Goal: Task Accomplishment & Management: Manage account settings

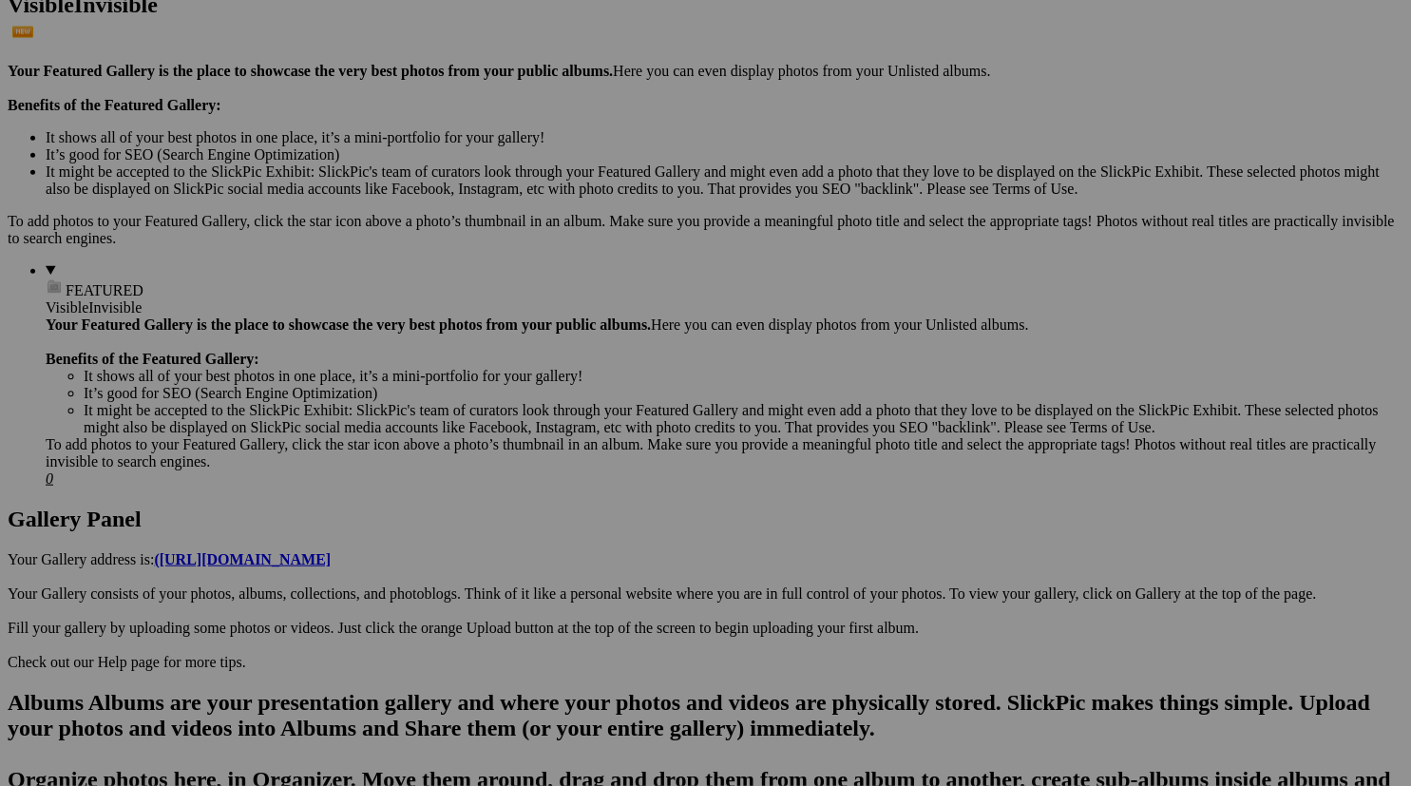
scroll to position [545, 0]
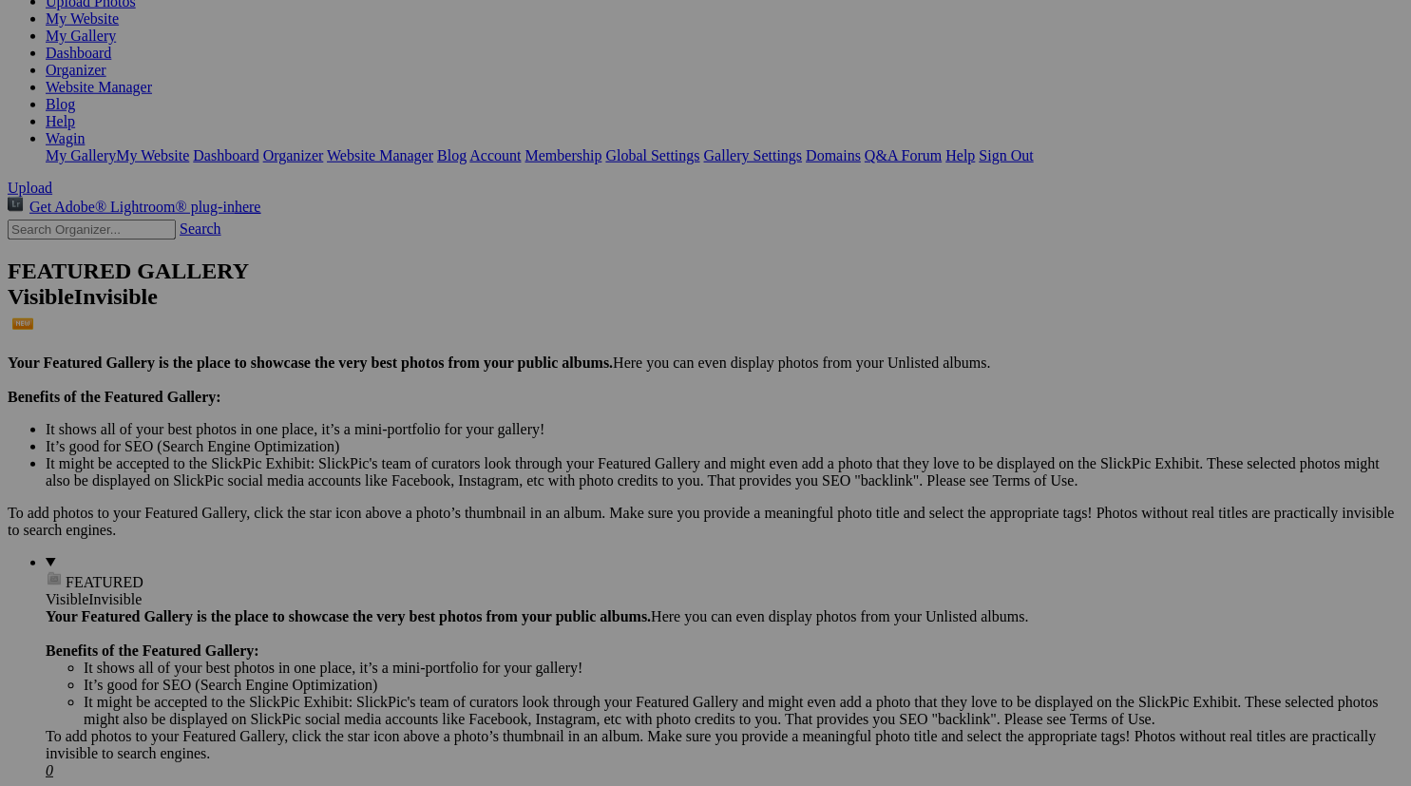
scroll to position [185, 0]
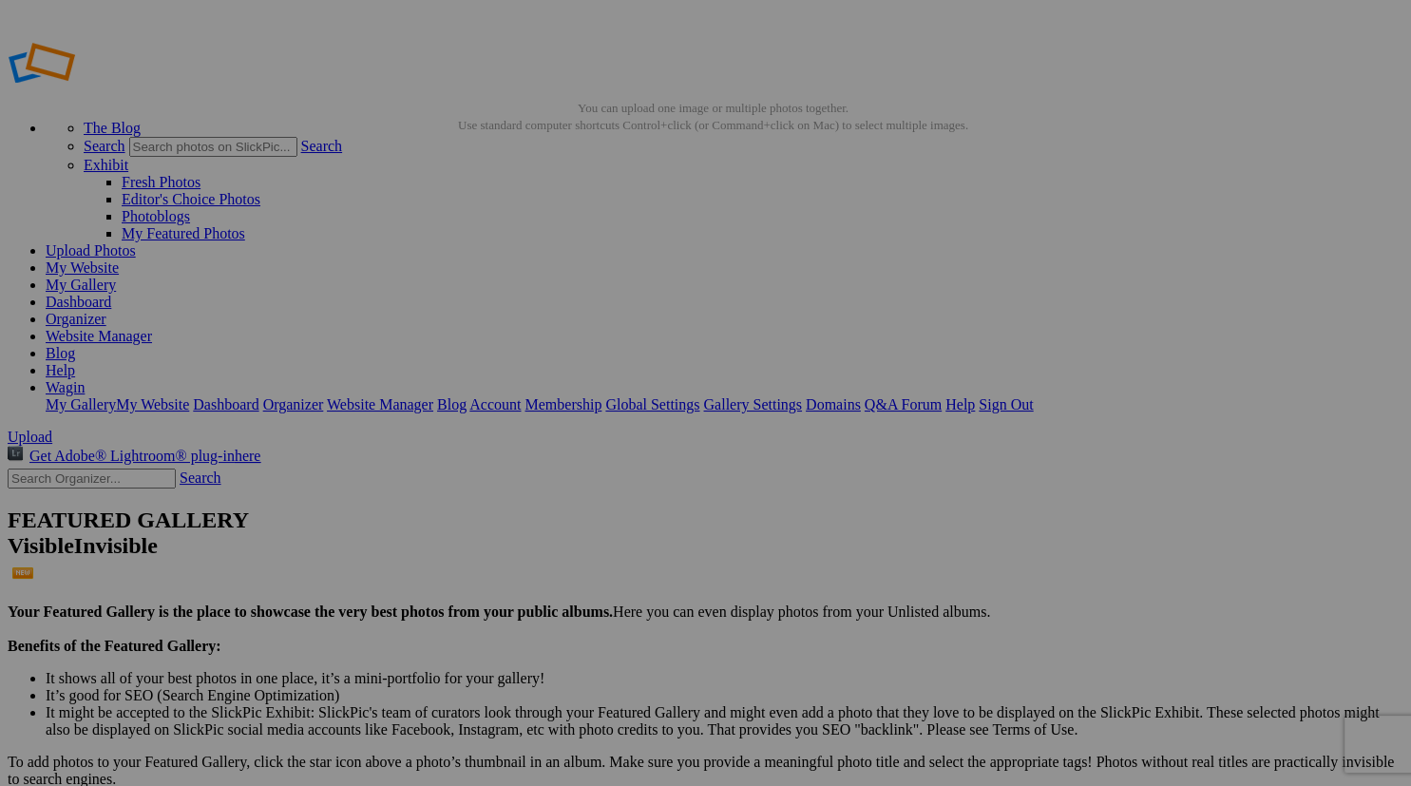
click at [532, 466] on span "Yes" at bounding box center [521, 466] width 22 height 16
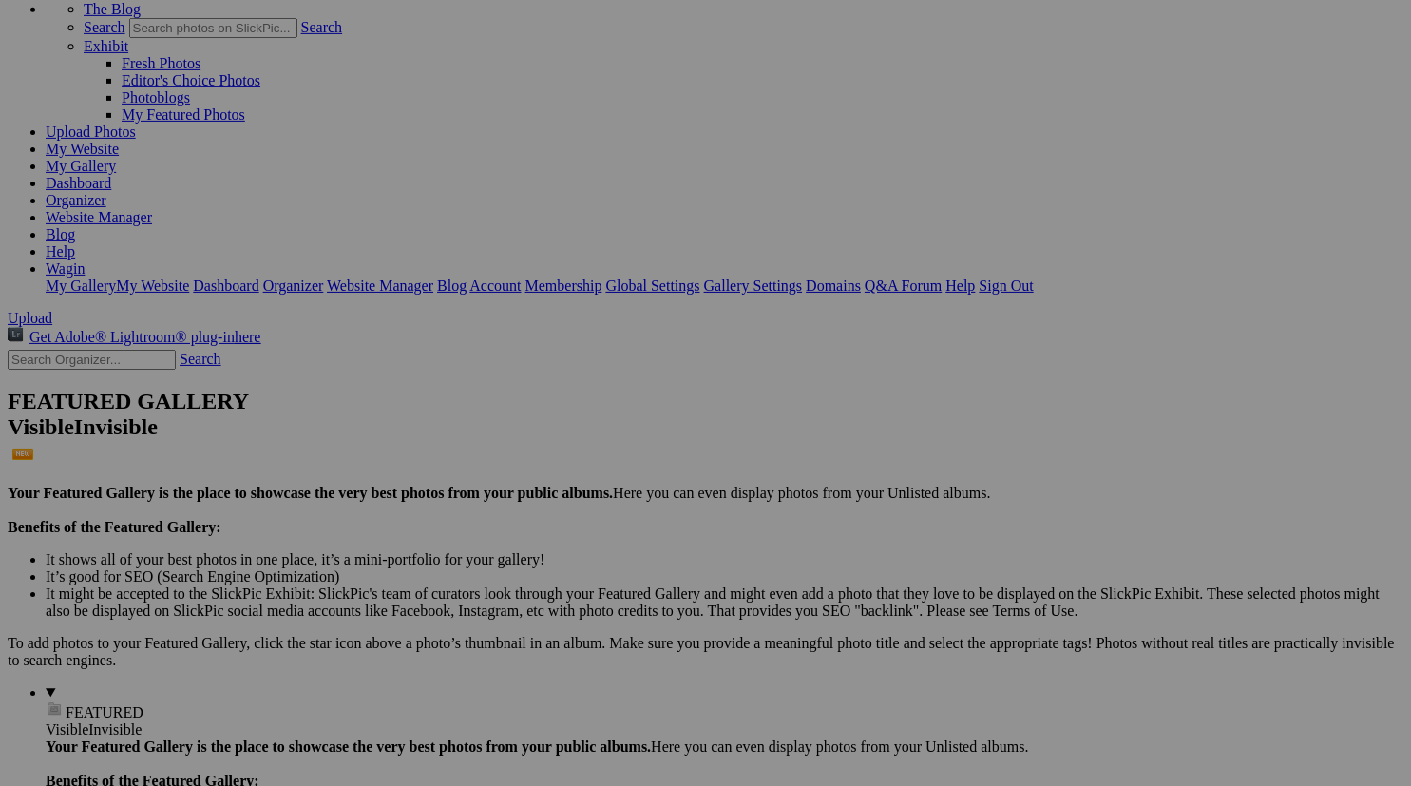
scroll to position [122, 0]
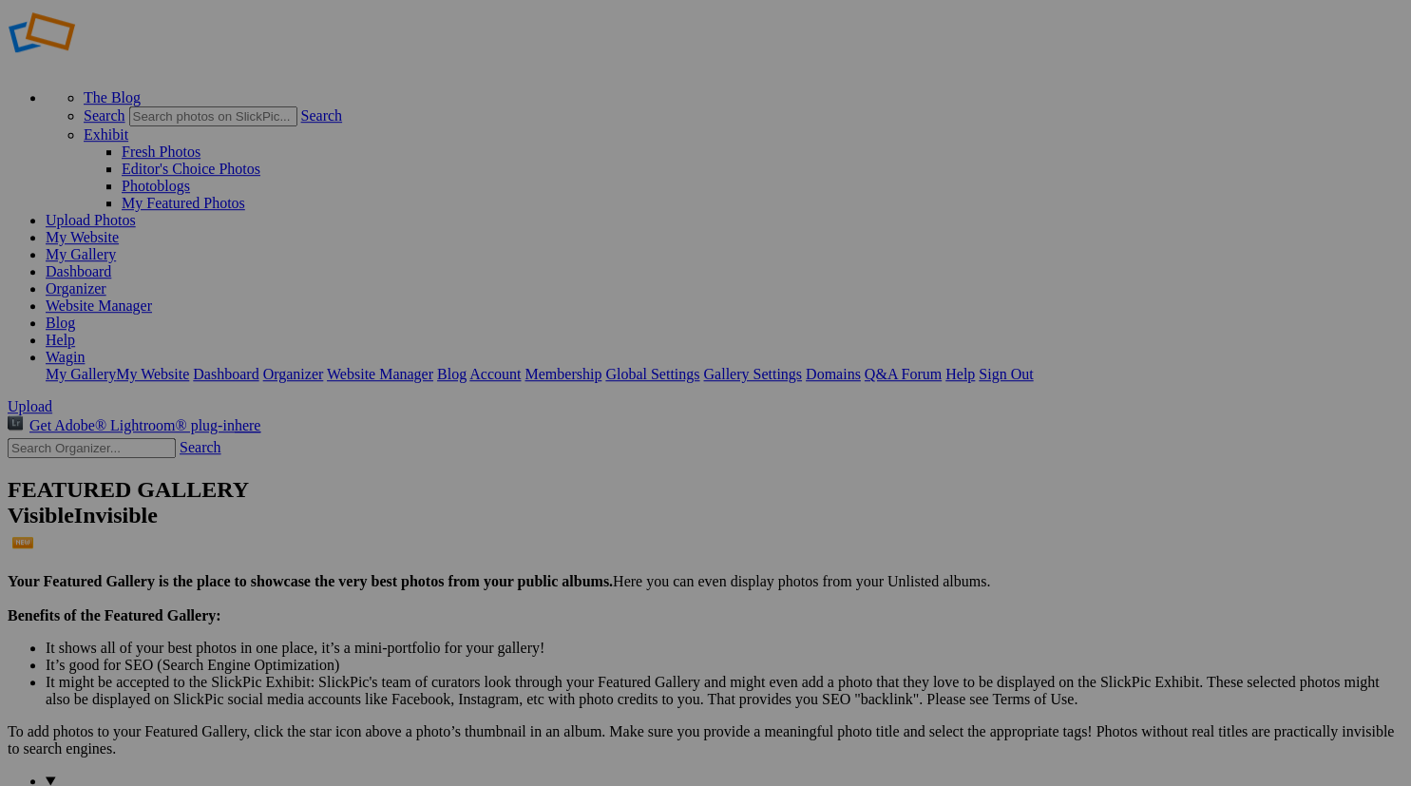
scroll to position [24, 0]
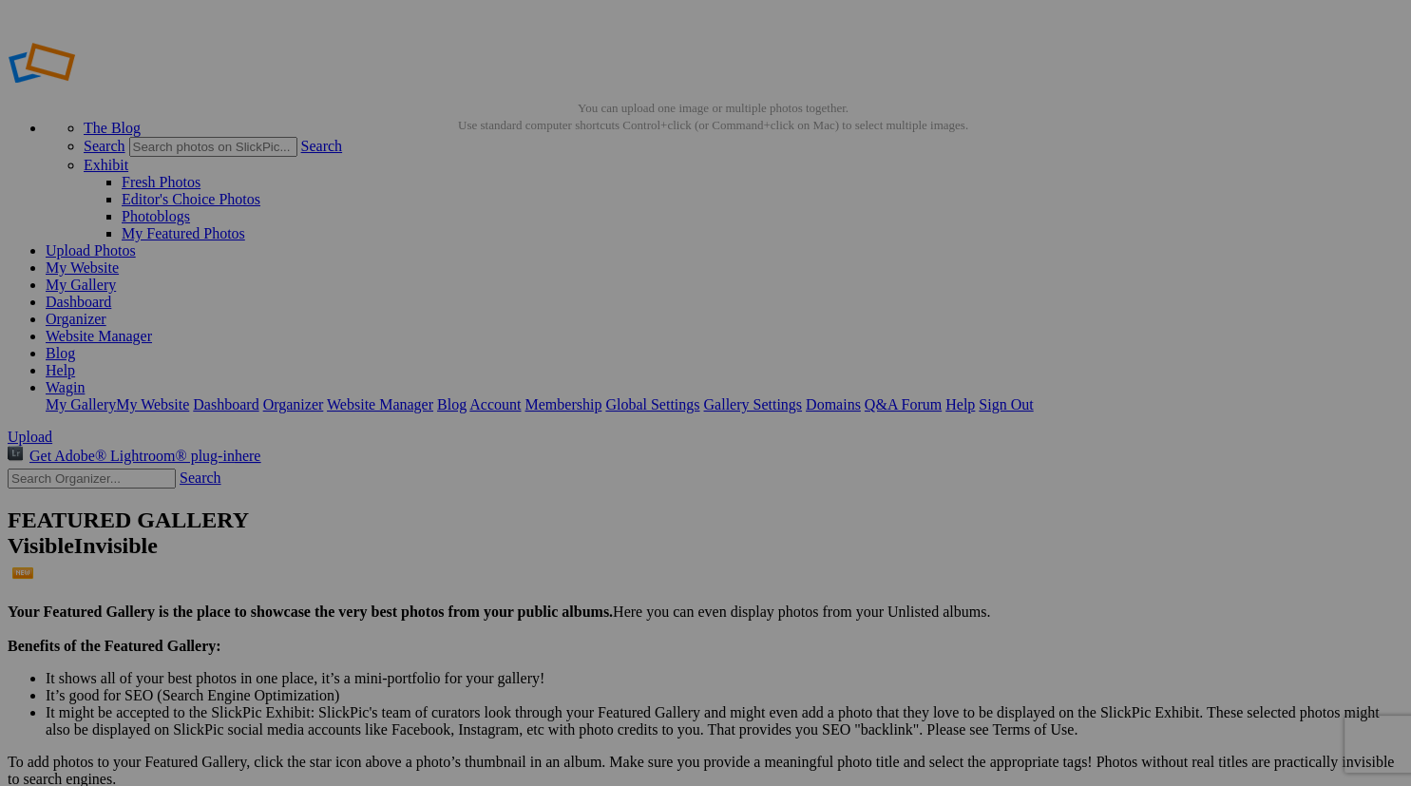
click at [532, 459] on span "Yes" at bounding box center [521, 466] width 22 height 16
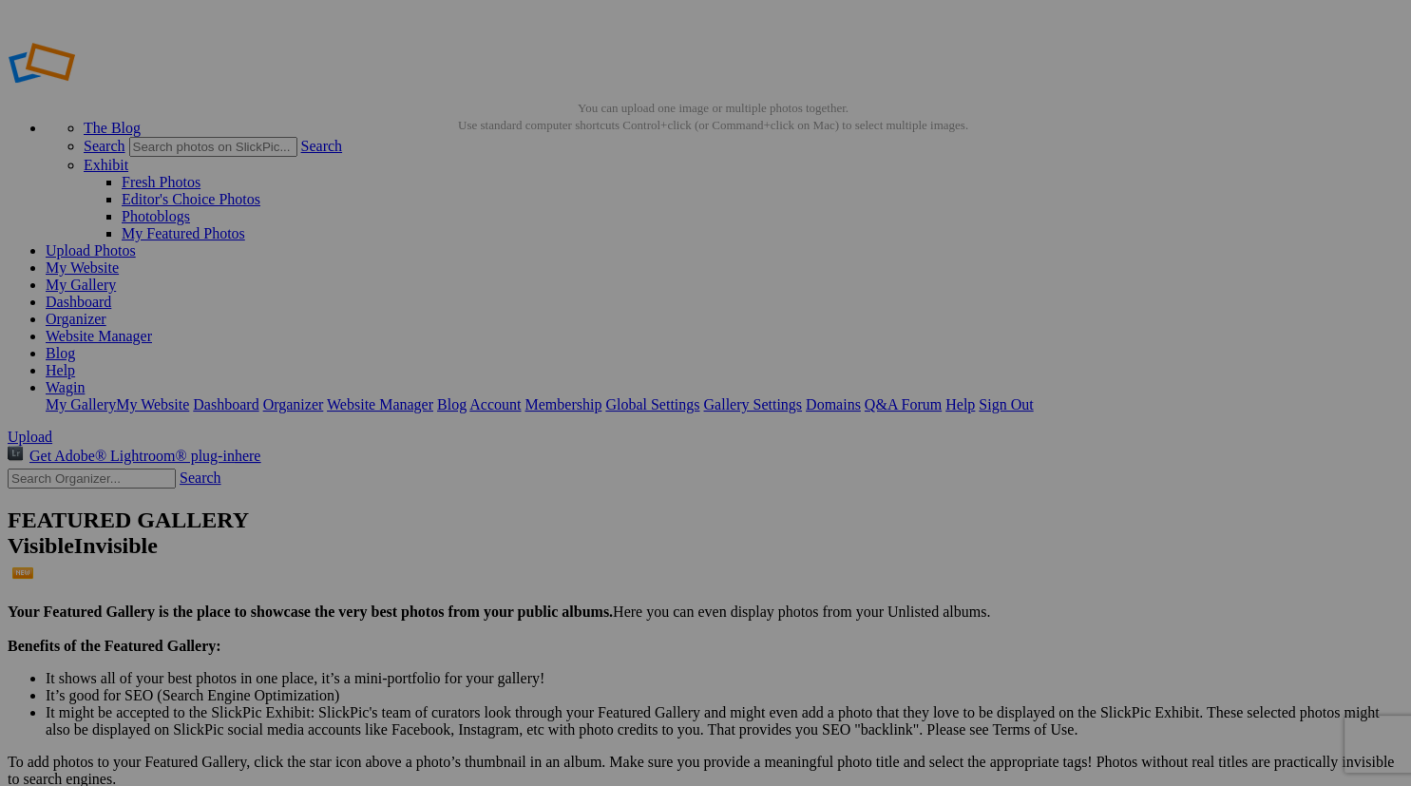
click at [532, 466] on span "Yes" at bounding box center [521, 466] width 22 height 16
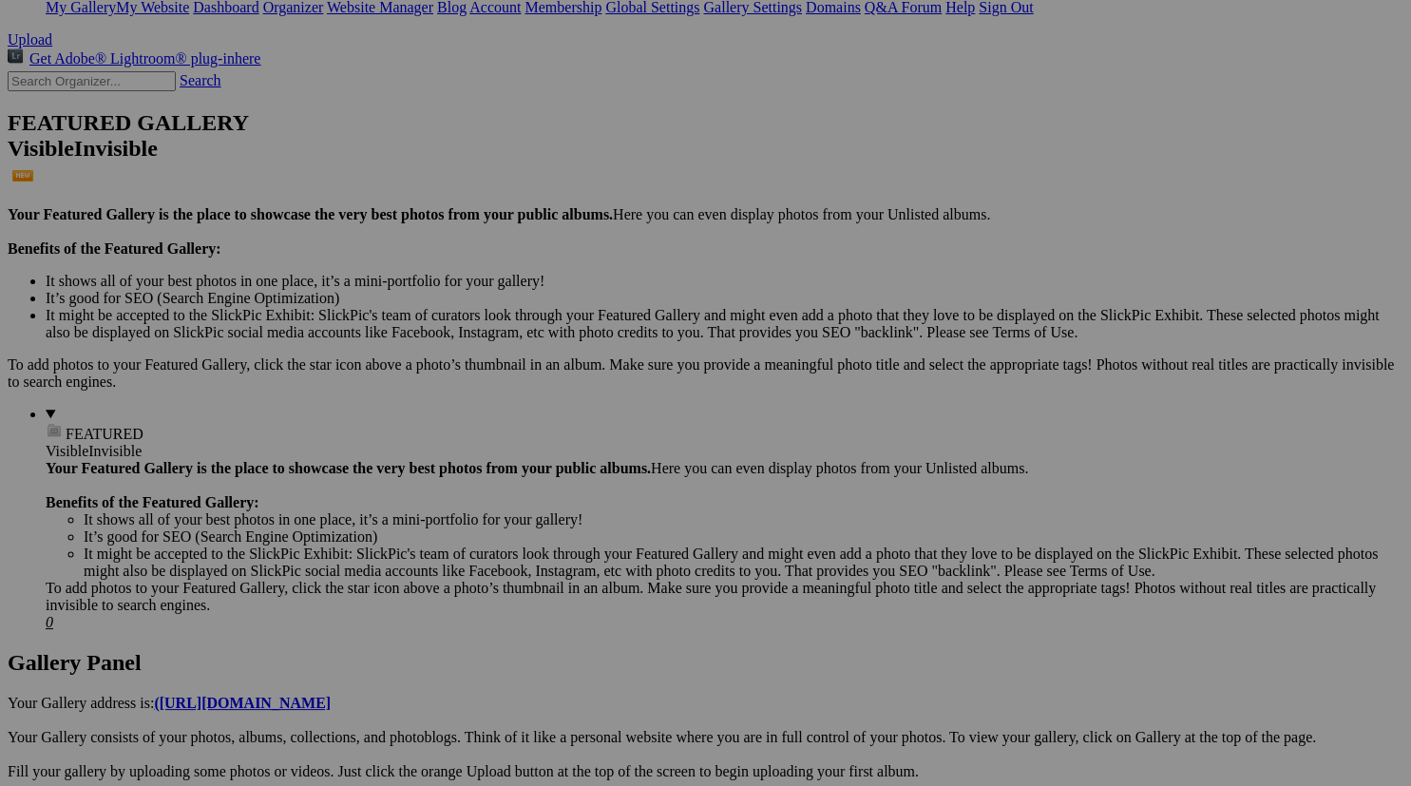
scroll to position [399, 0]
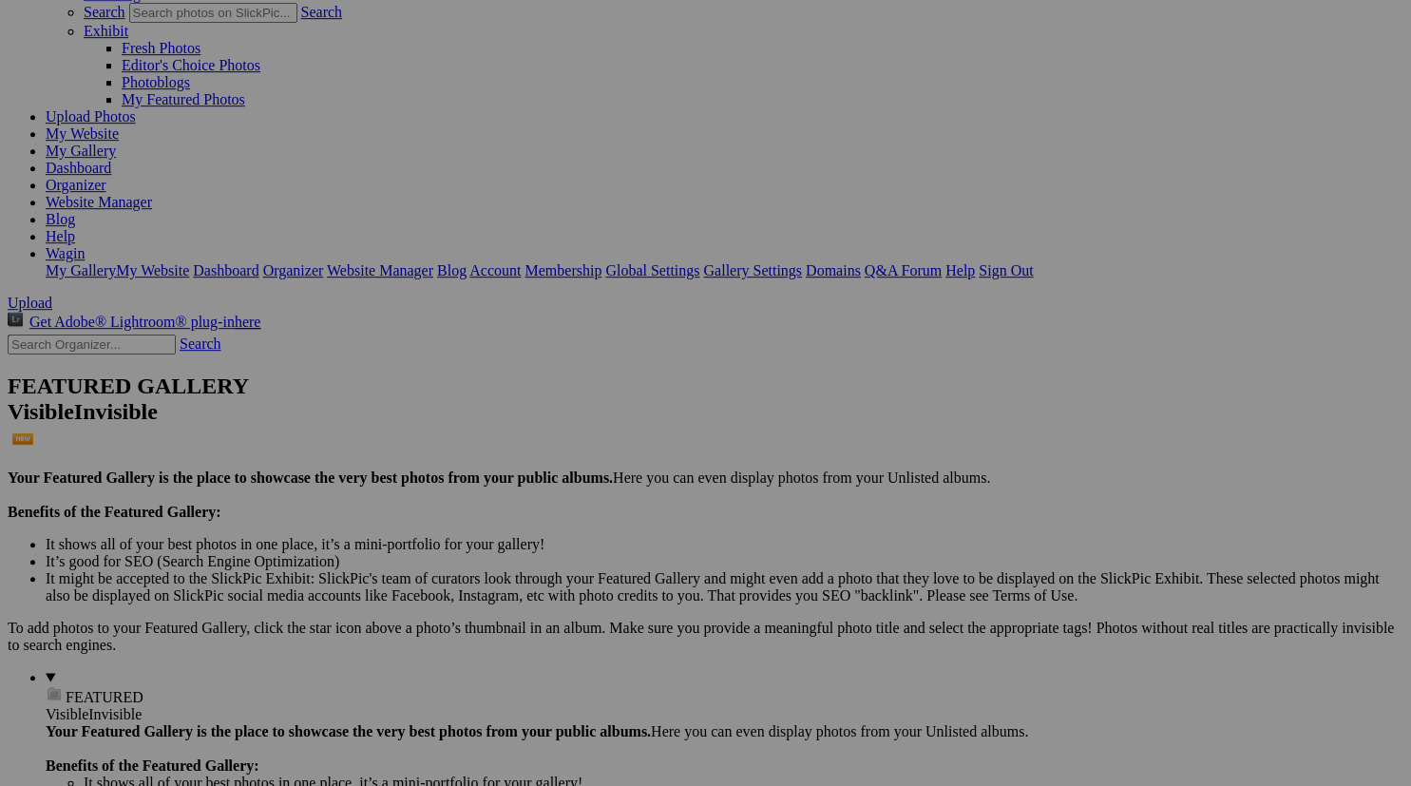
scroll to position [120, 0]
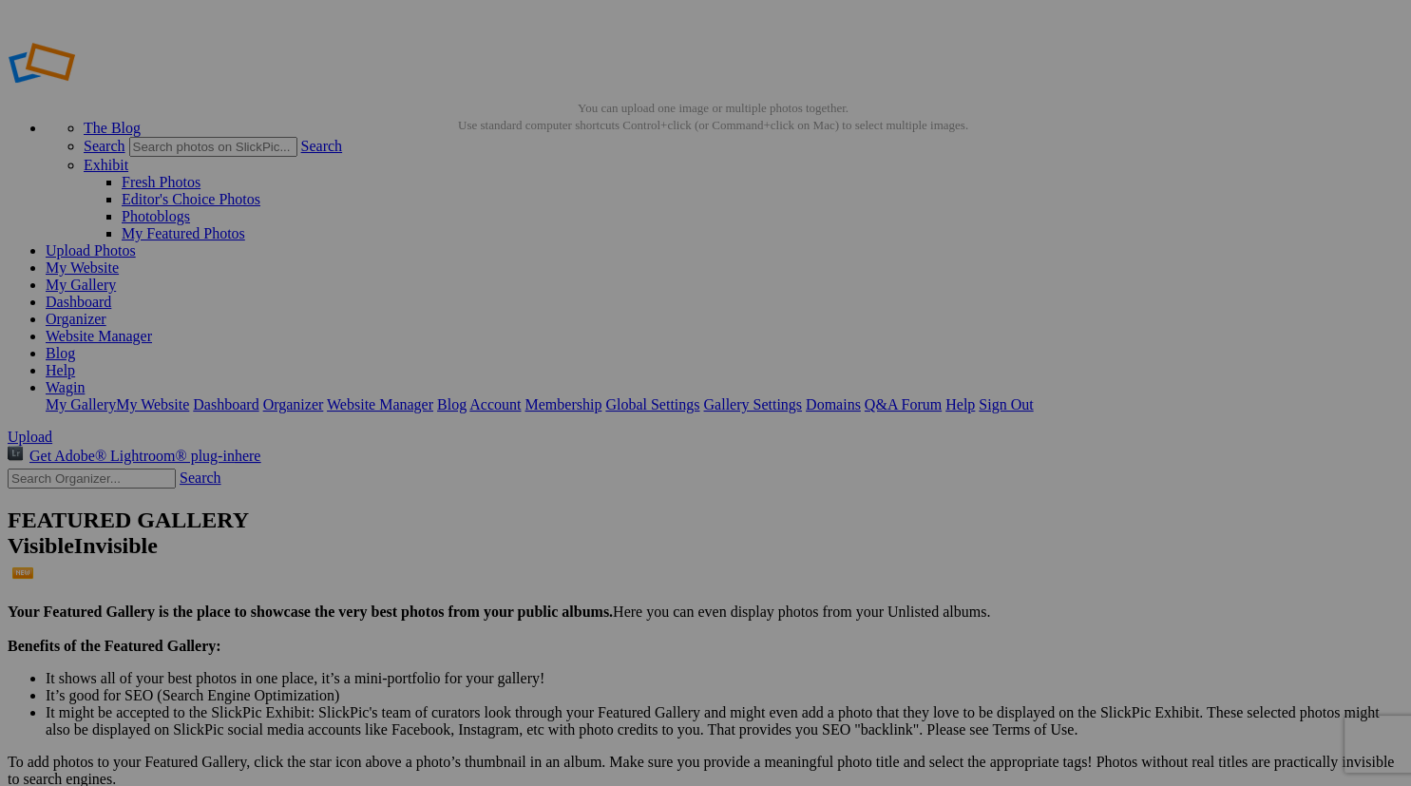
click at [532, 462] on span "Yes" at bounding box center [521, 466] width 22 height 16
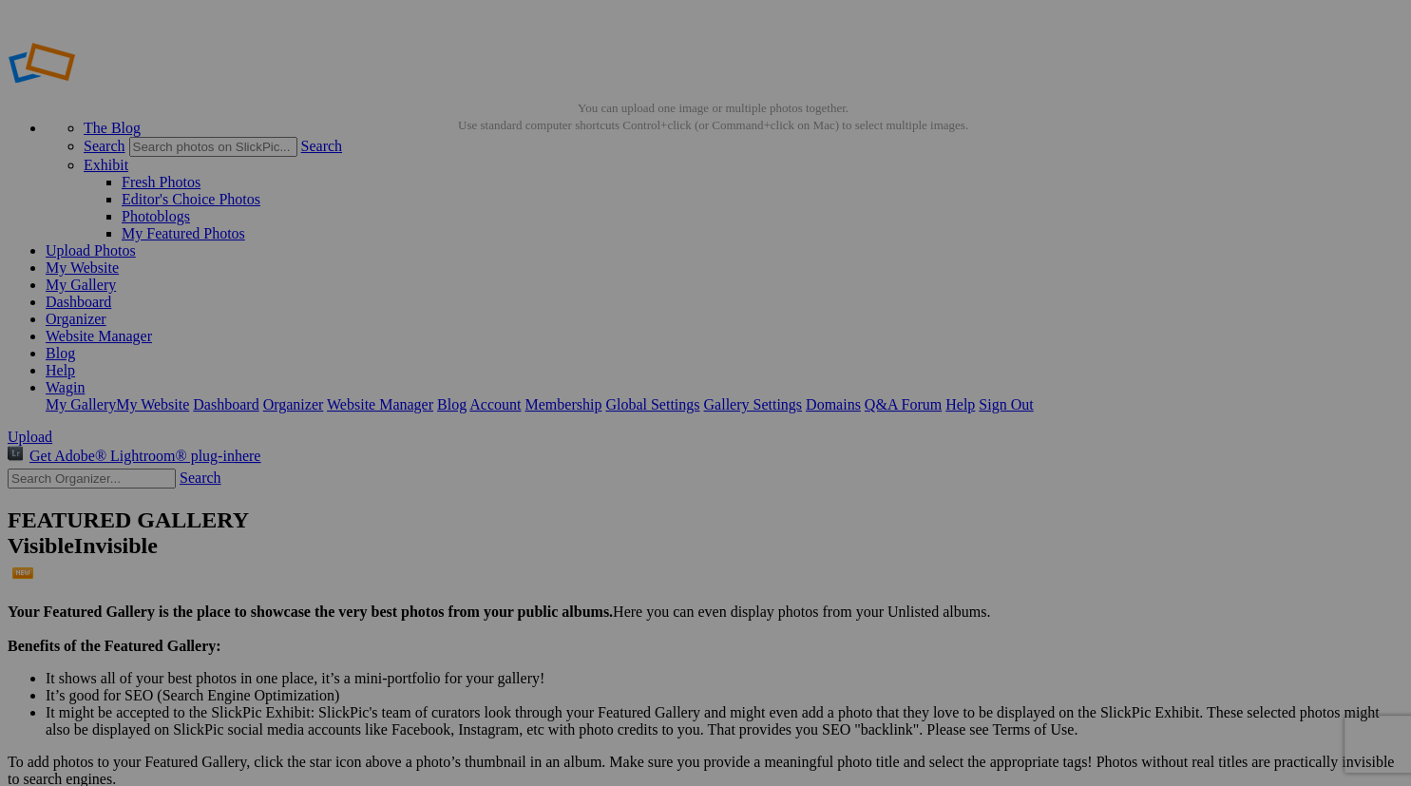
click at [532, 461] on span "Yes" at bounding box center [521, 466] width 22 height 16
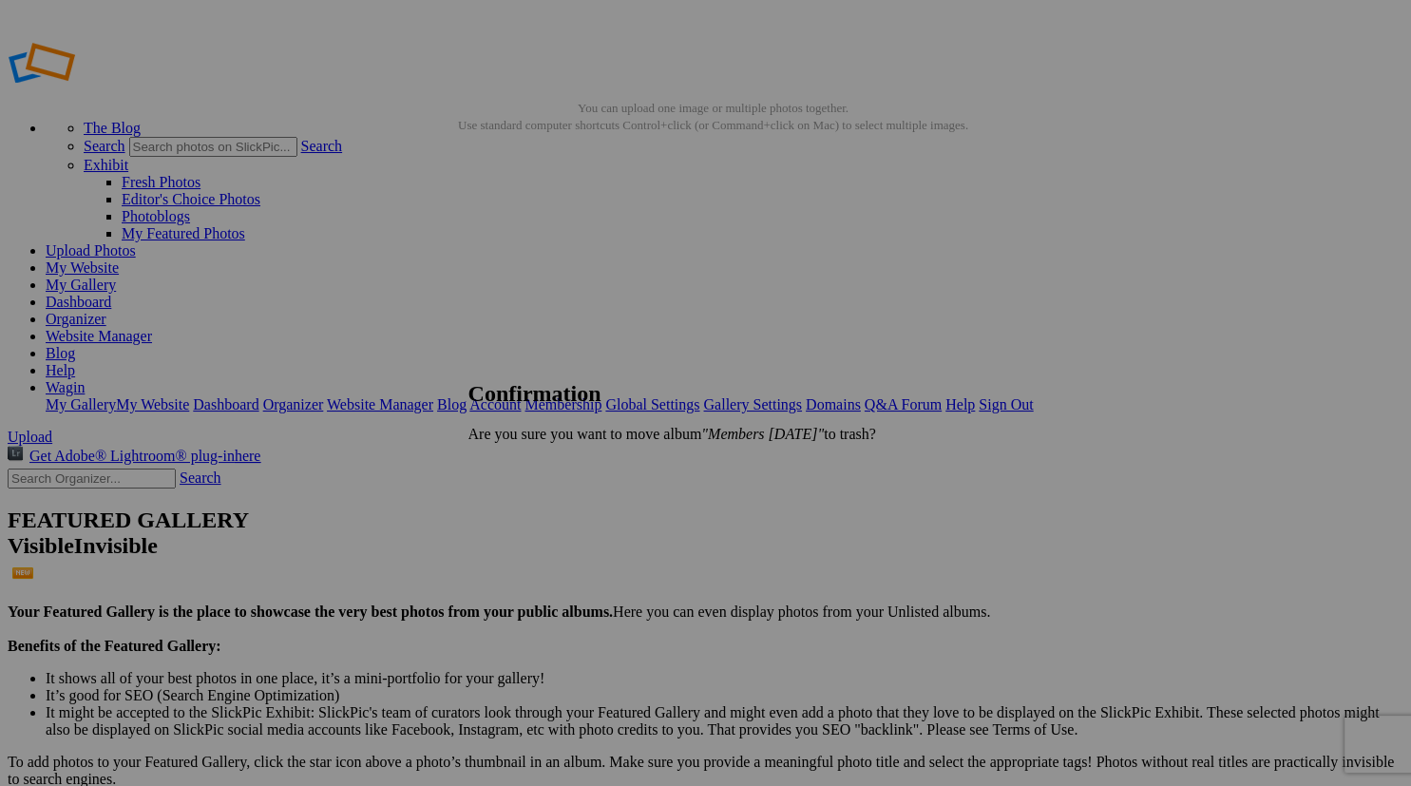
click at [532, 458] on span "Yes" at bounding box center [521, 466] width 22 height 16
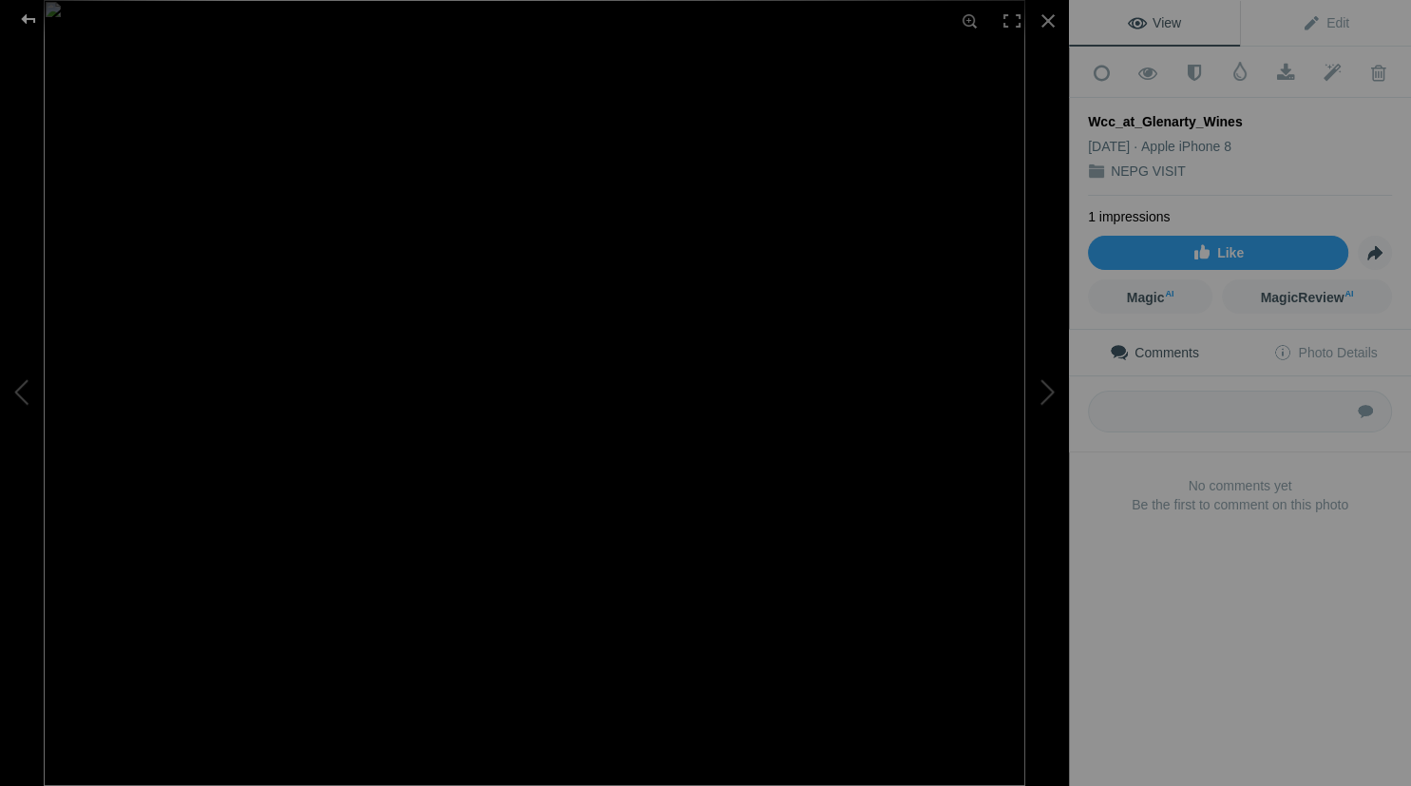
click at [25, 10] on div at bounding box center [28, 19] width 68 height 38
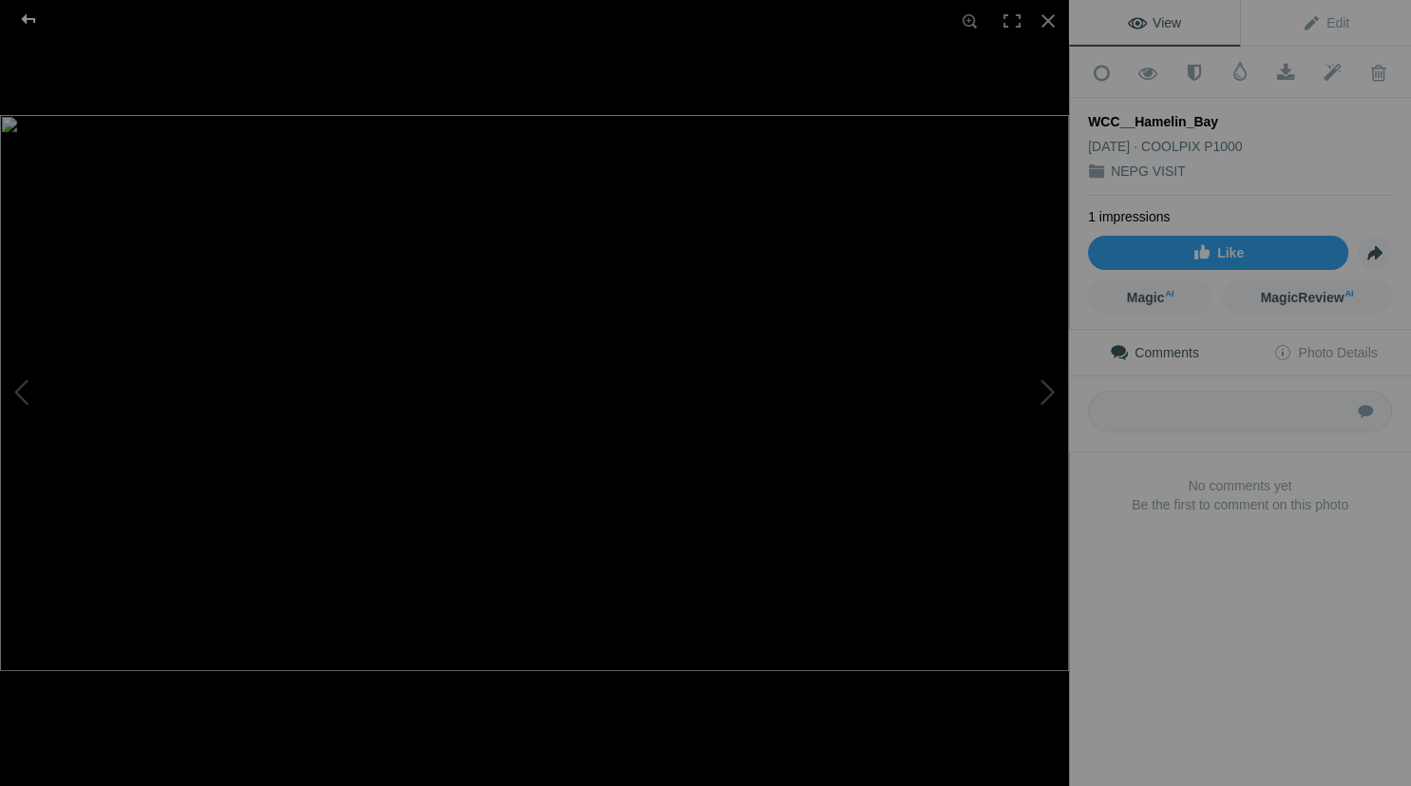
click at [25, 18] on div at bounding box center [28, 19] width 68 height 38
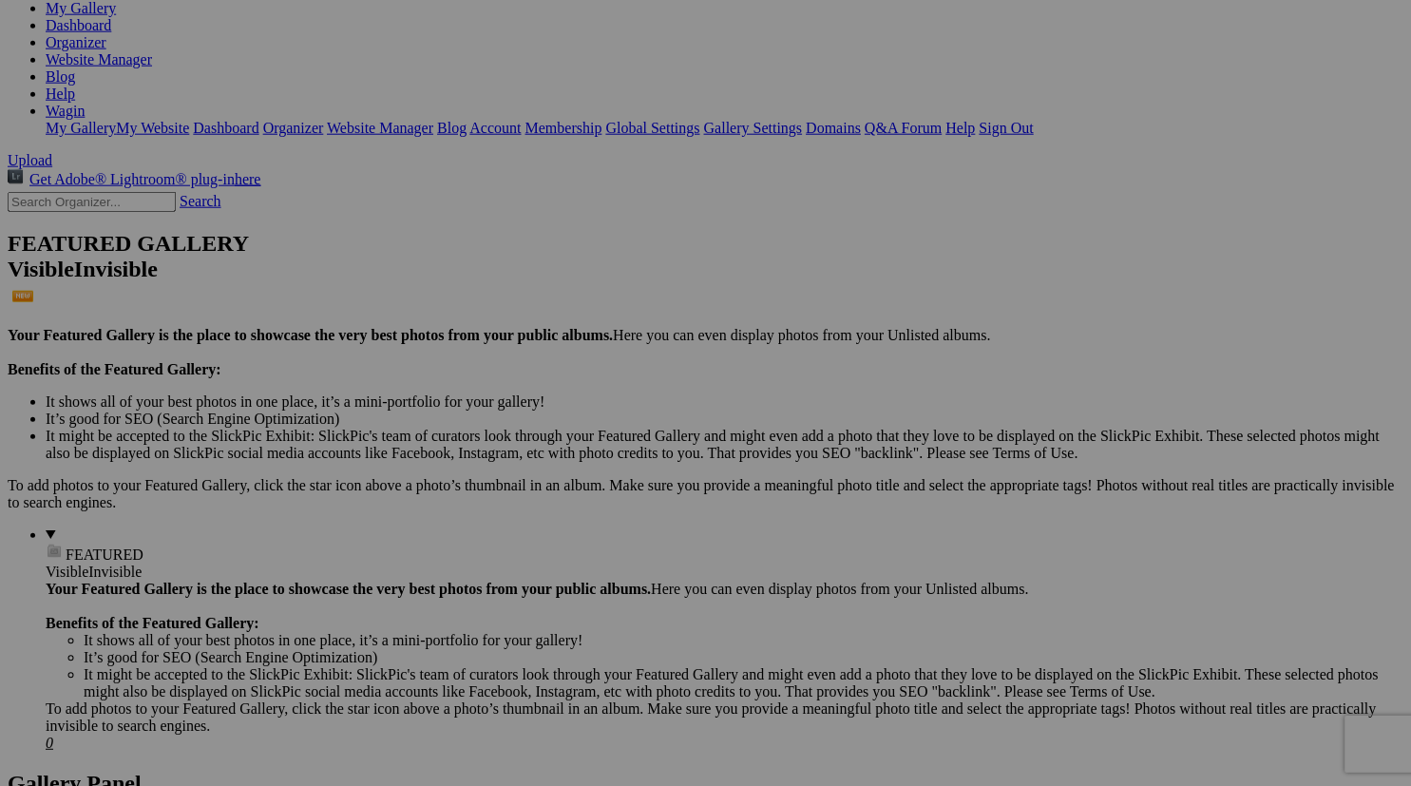
scroll to position [284, 0]
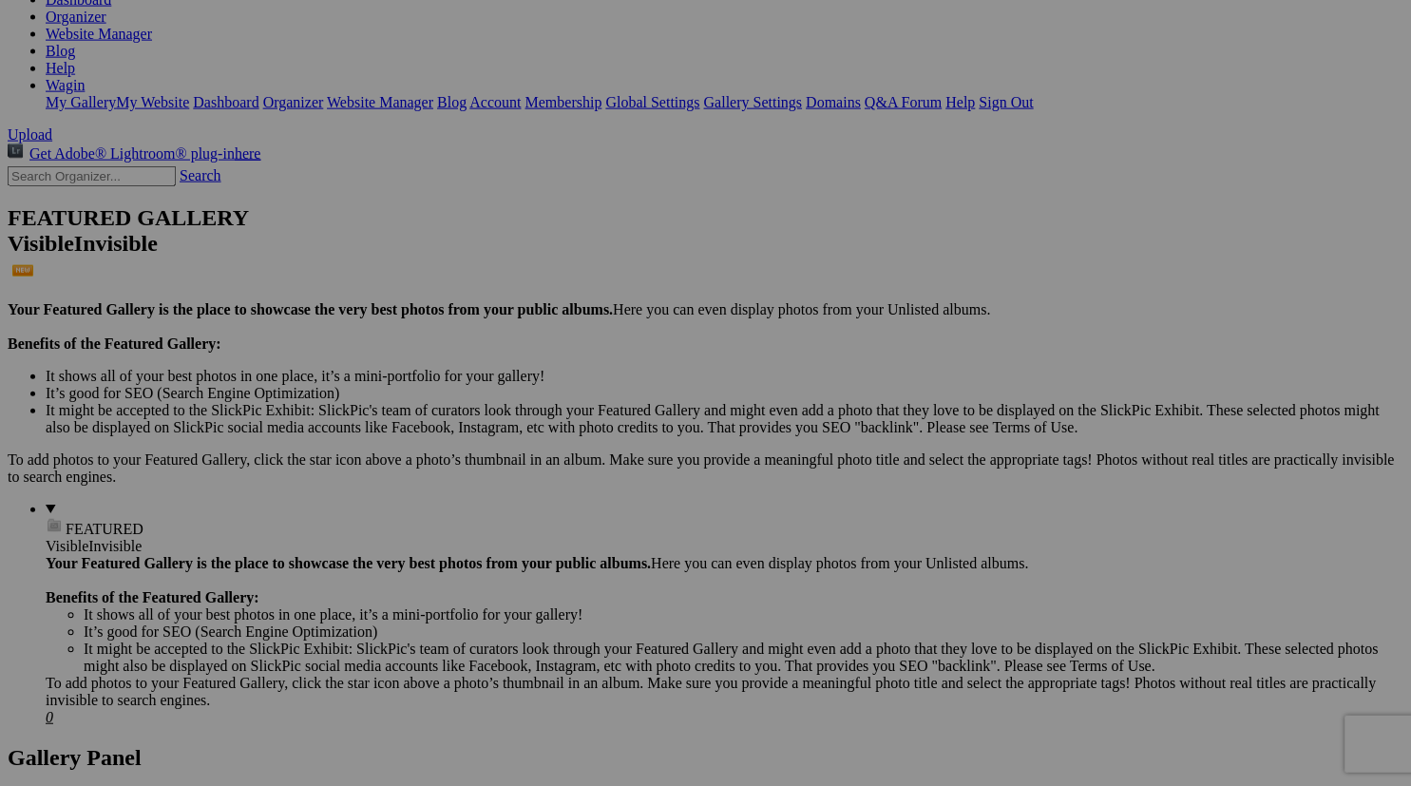
scroll to position [304, 0]
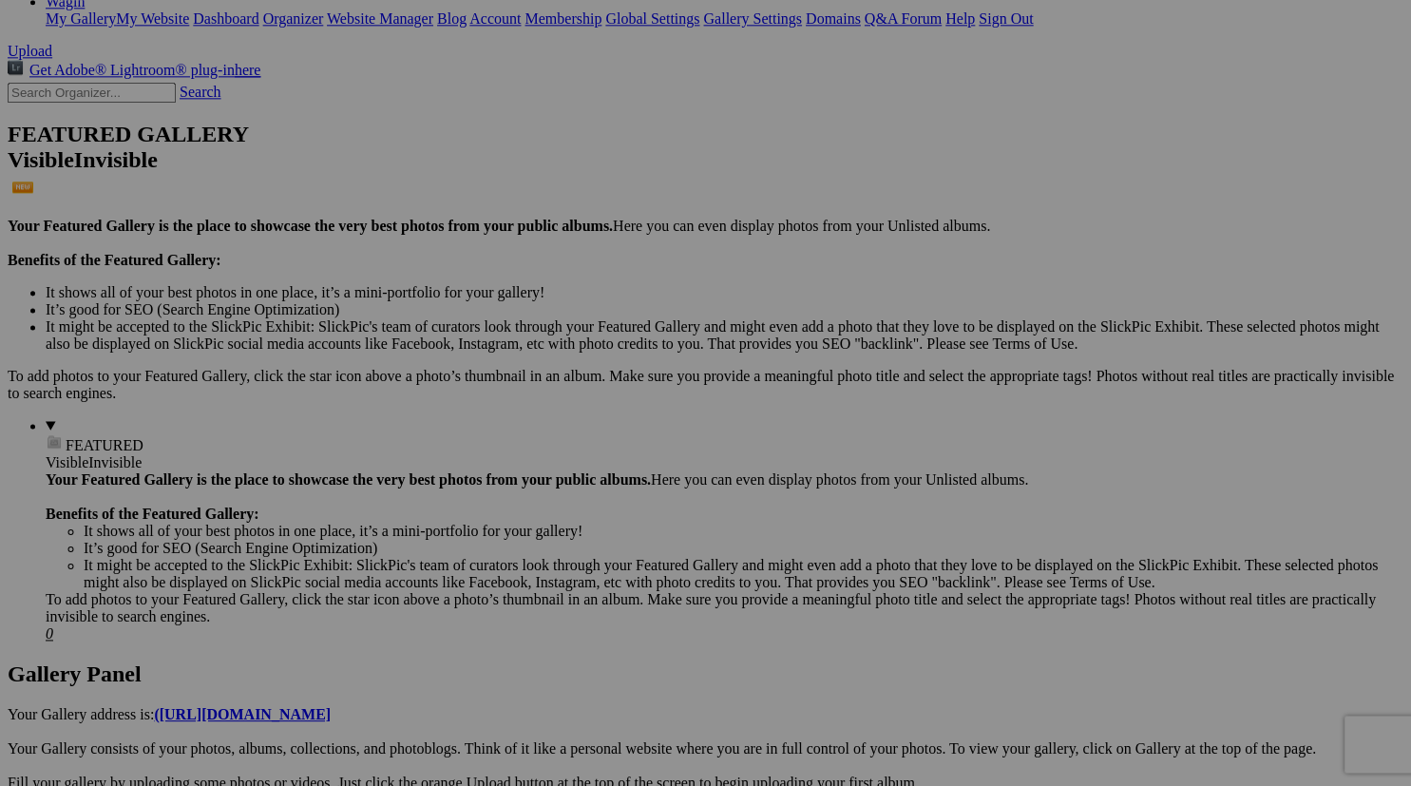
scroll to position [387, 0]
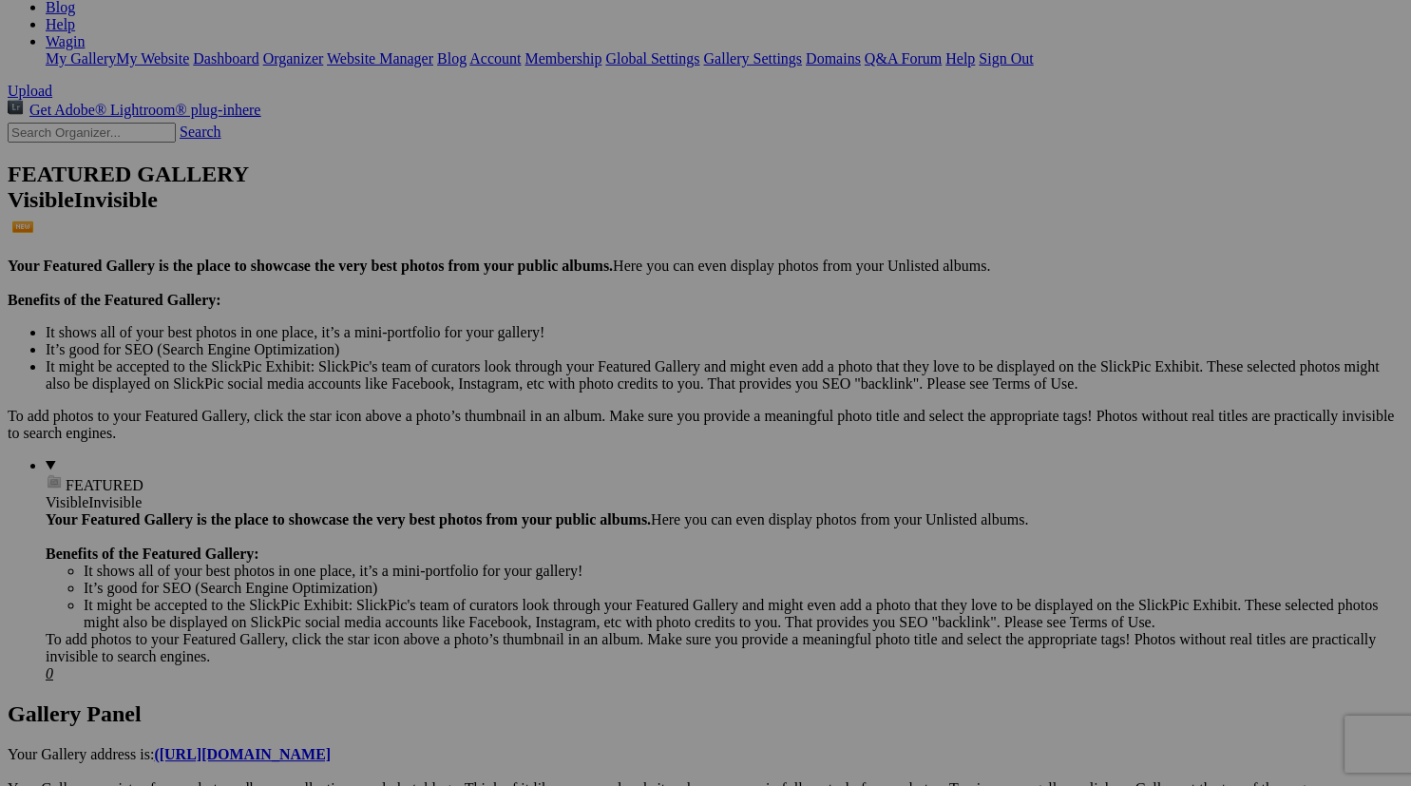
scroll to position [346, 0]
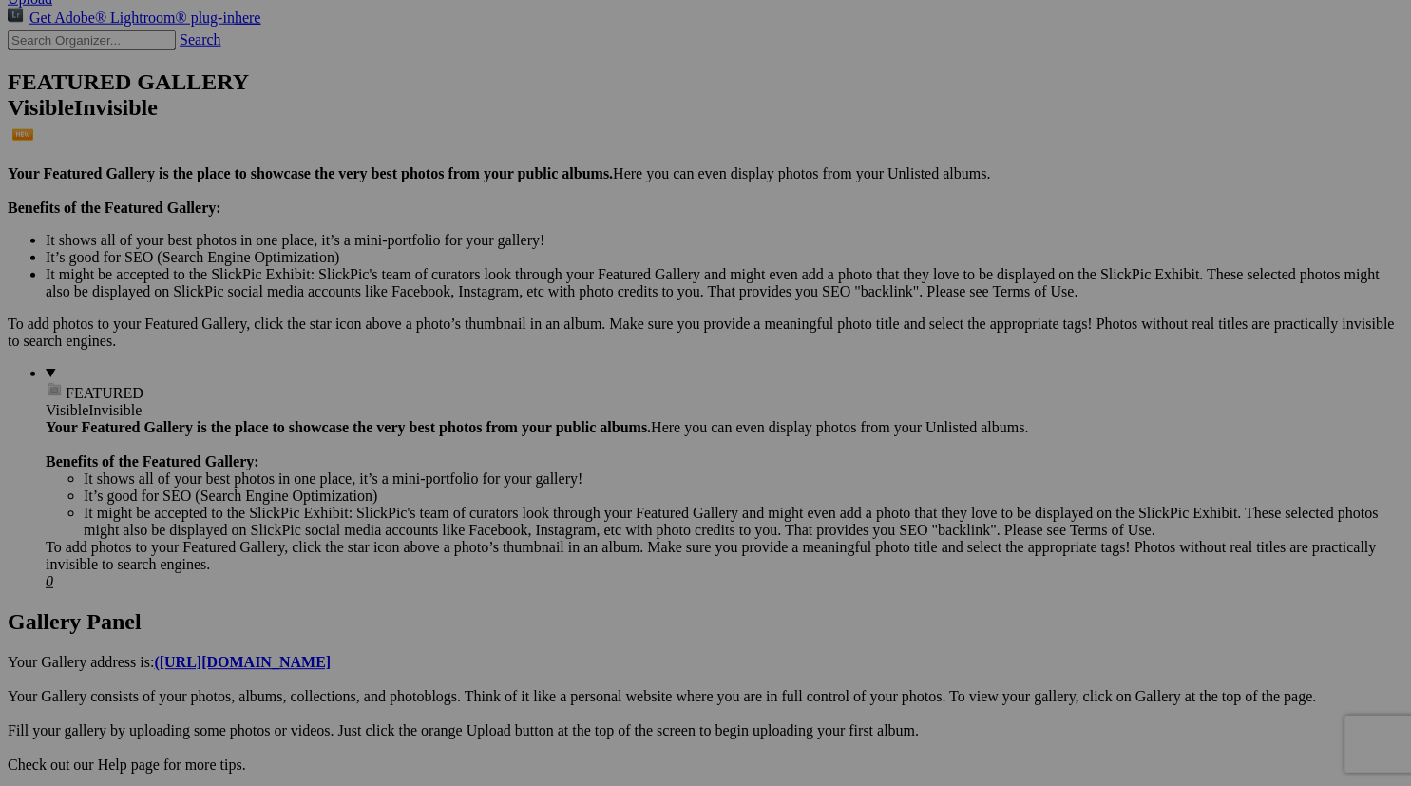
scroll to position [439, 0]
click at [532, 461] on span "Yes" at bounding box center [521, 466] width 22 height 16
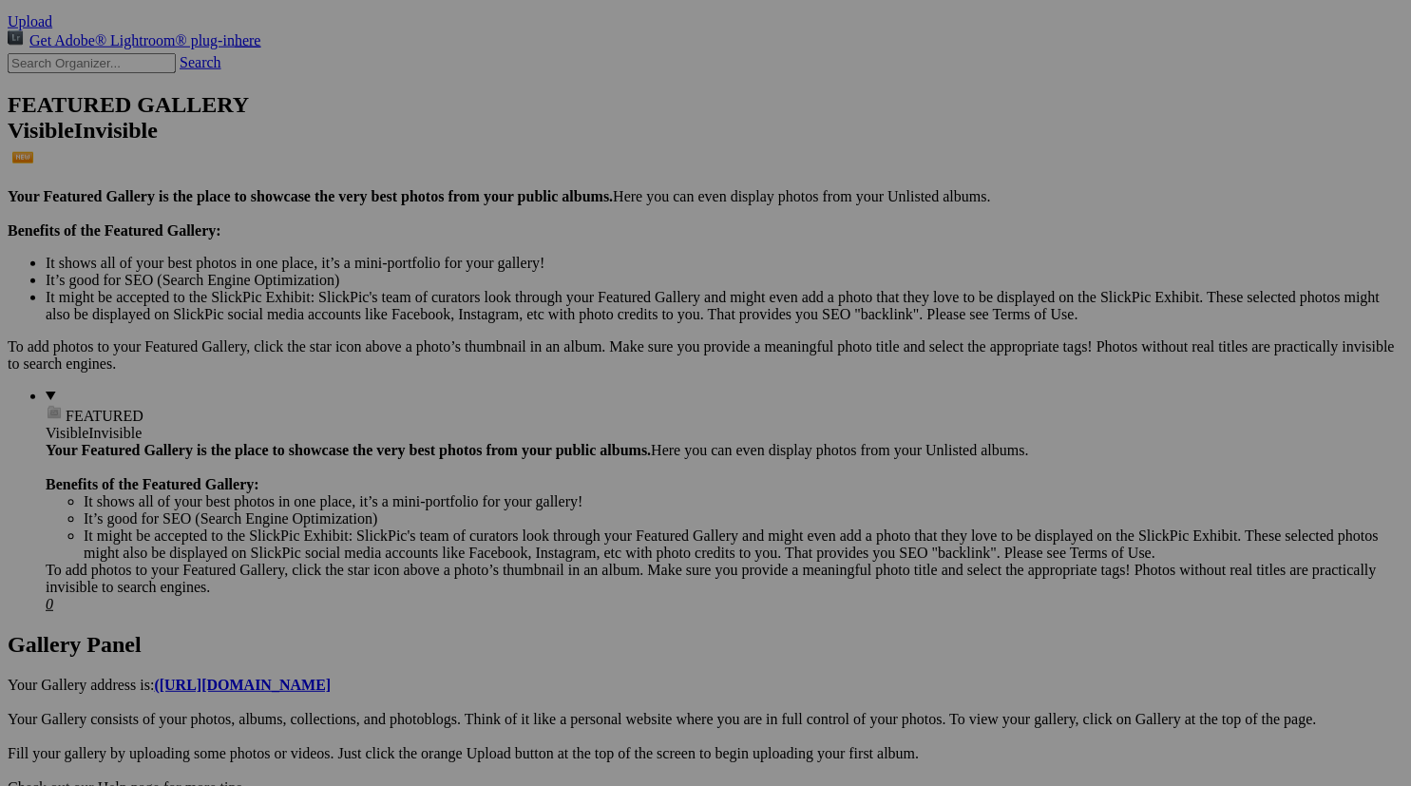
scroll to position [468, 0]
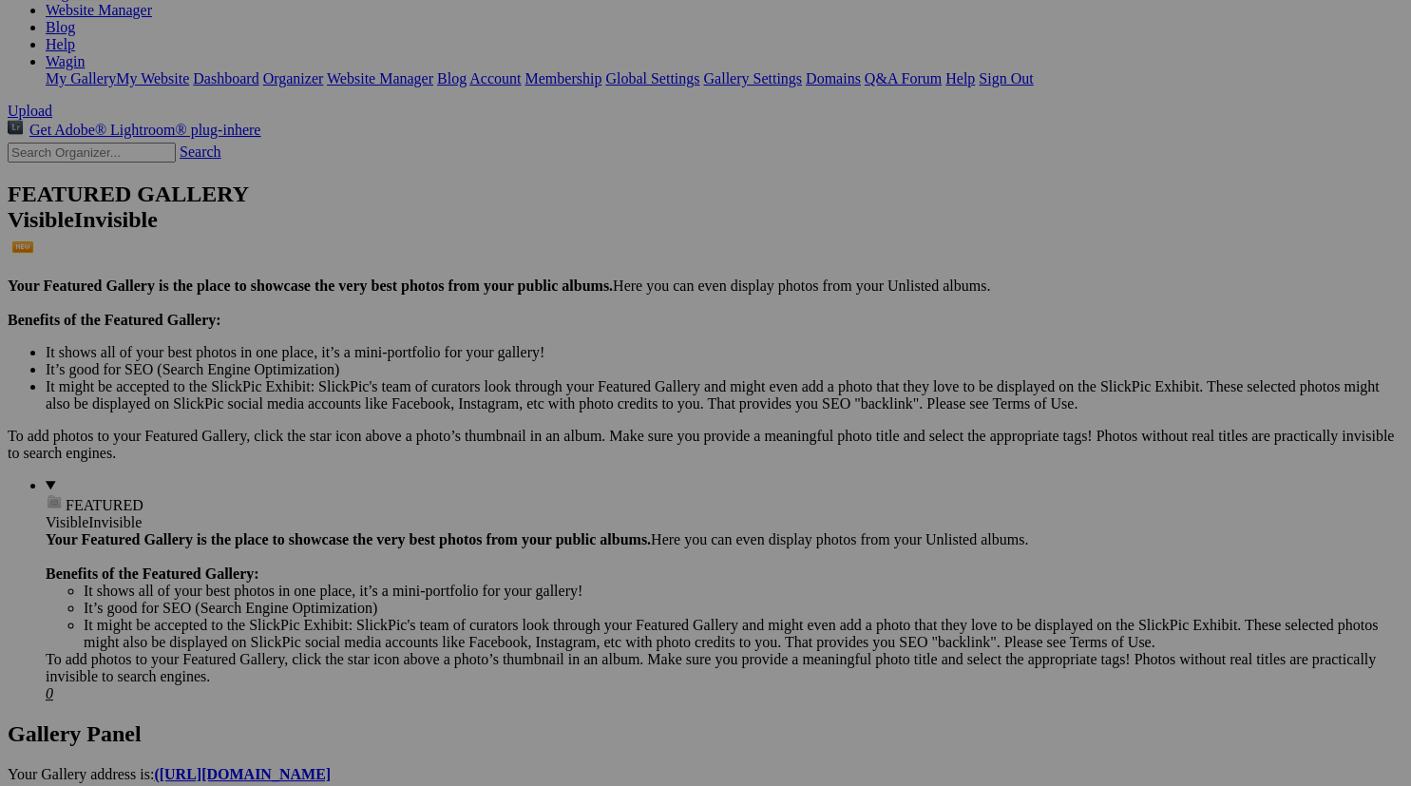
scroll to position [334, 0]
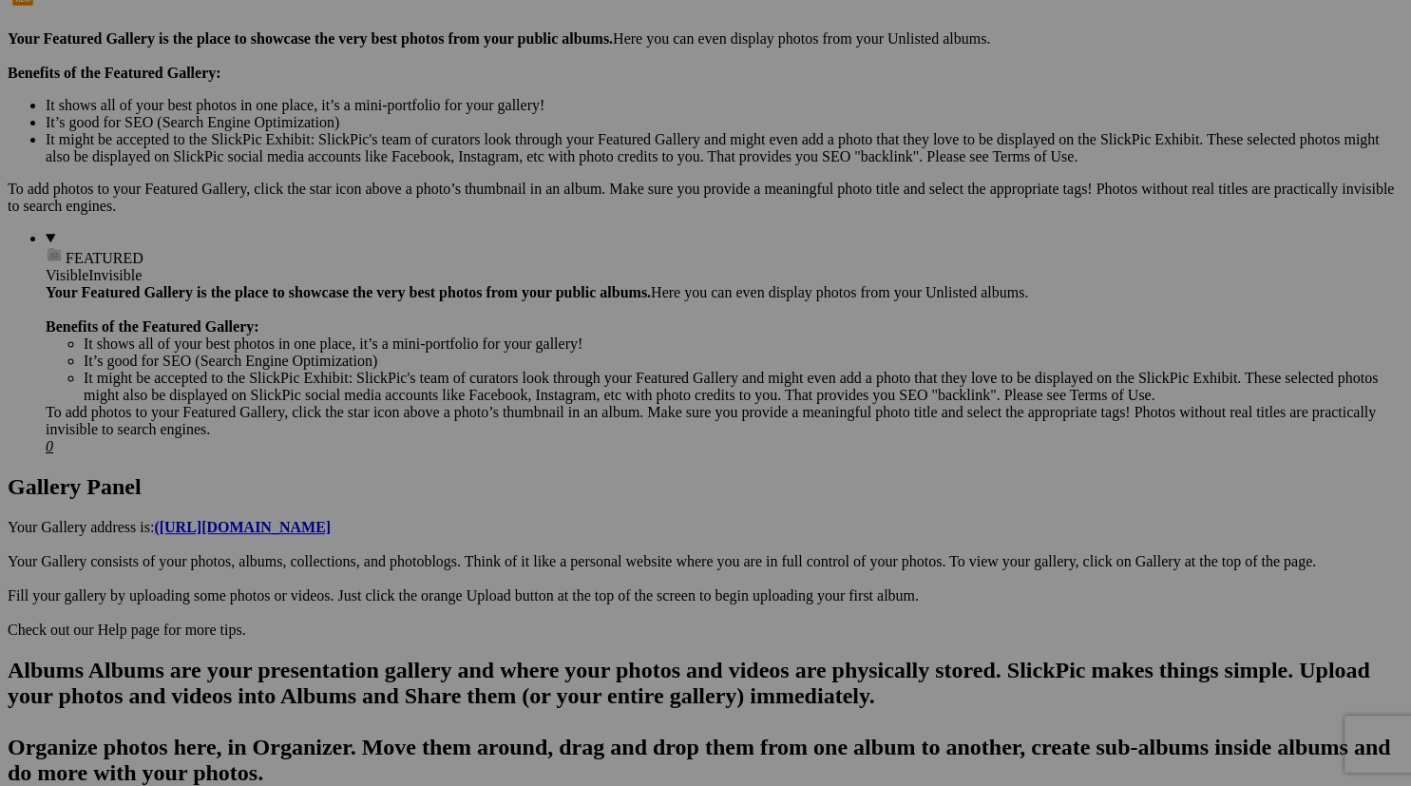
scroll to position [580, 0]
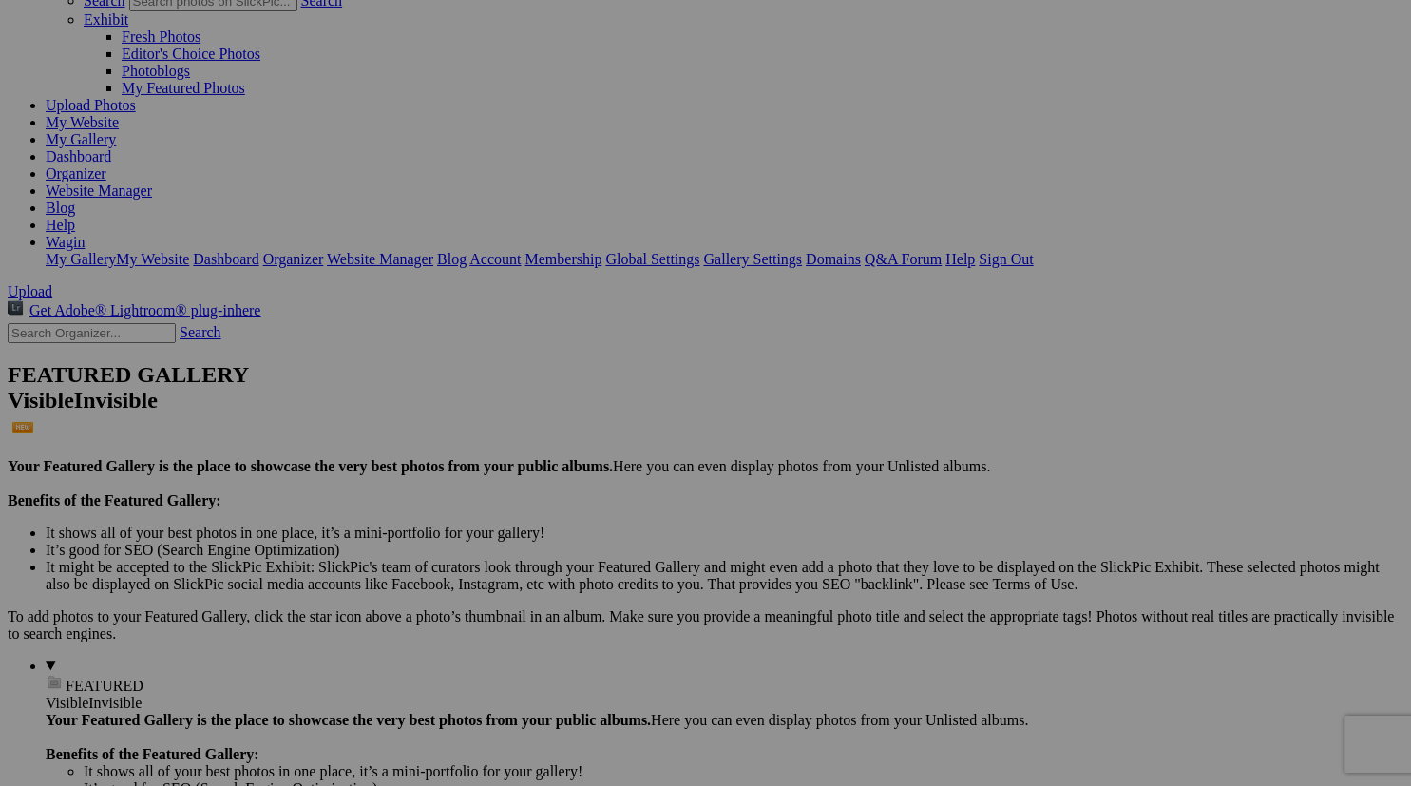
scroll to position [144, 0]
